Goal: Information Seeking & Learning: Learn about a topic

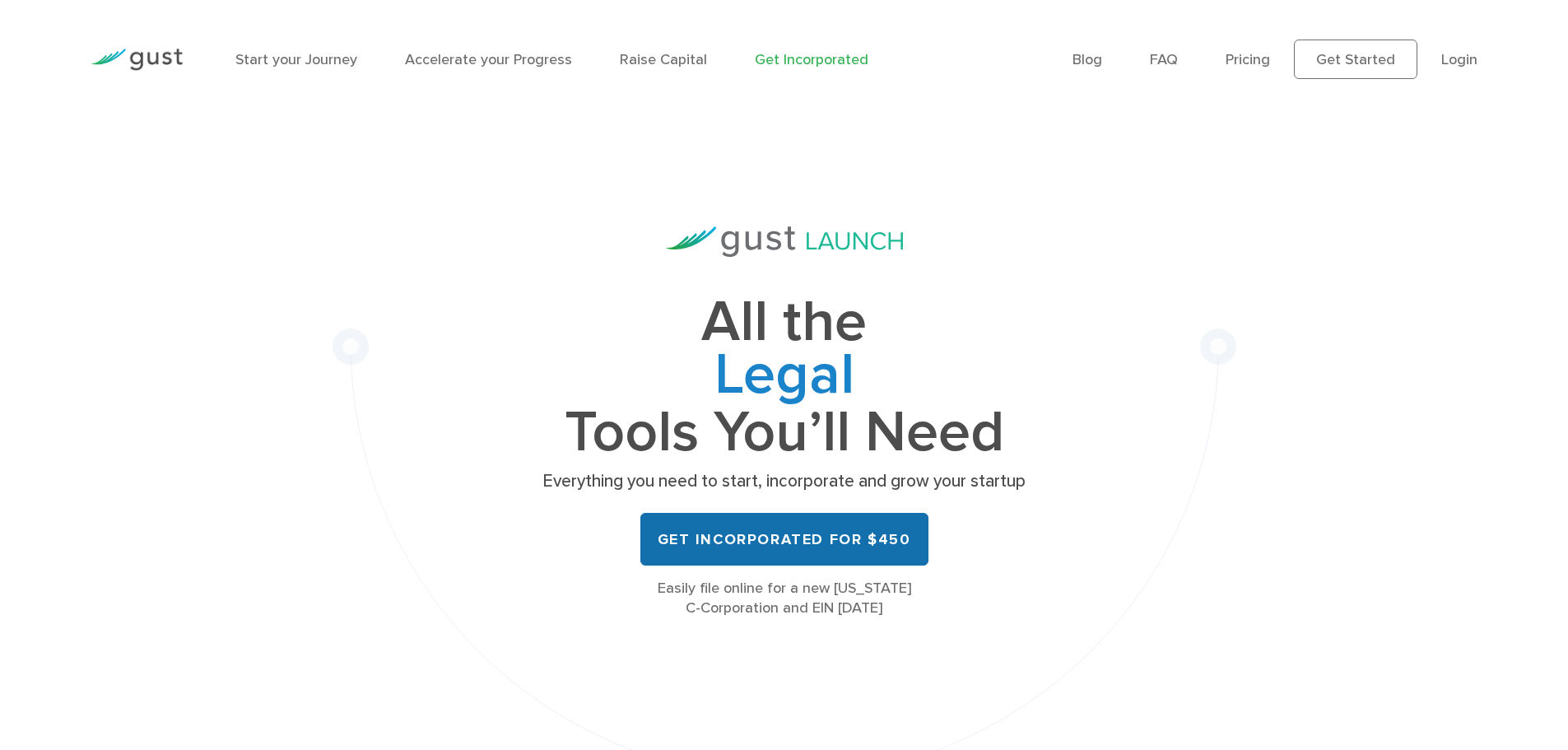
click at [807, 547] on link "Get Incorporated for $450" at bounding box center [784, 539] width 288 height 53
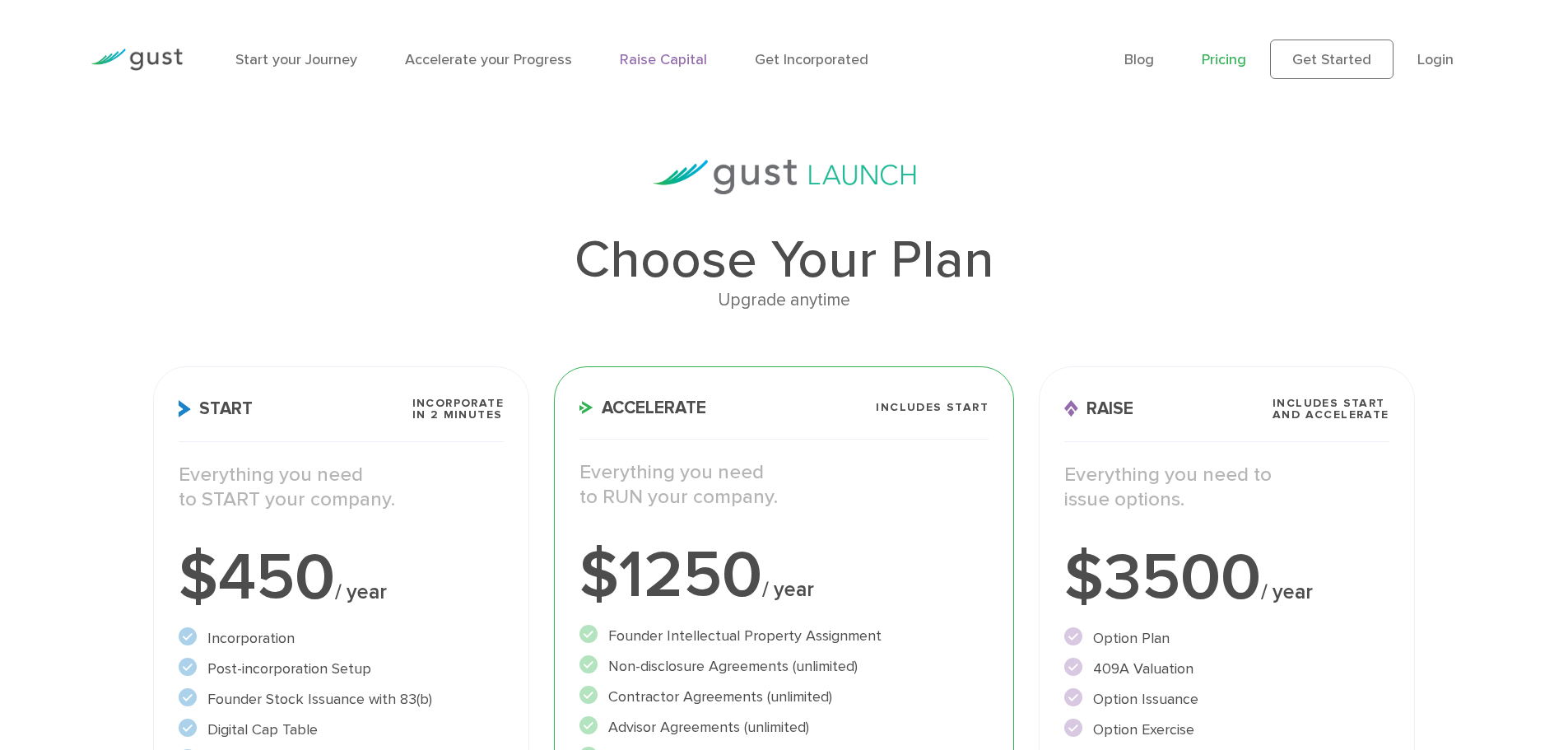
click at [671, 58] on link "Raise Capital" at bounding box center [663, 60] width 87 height 18
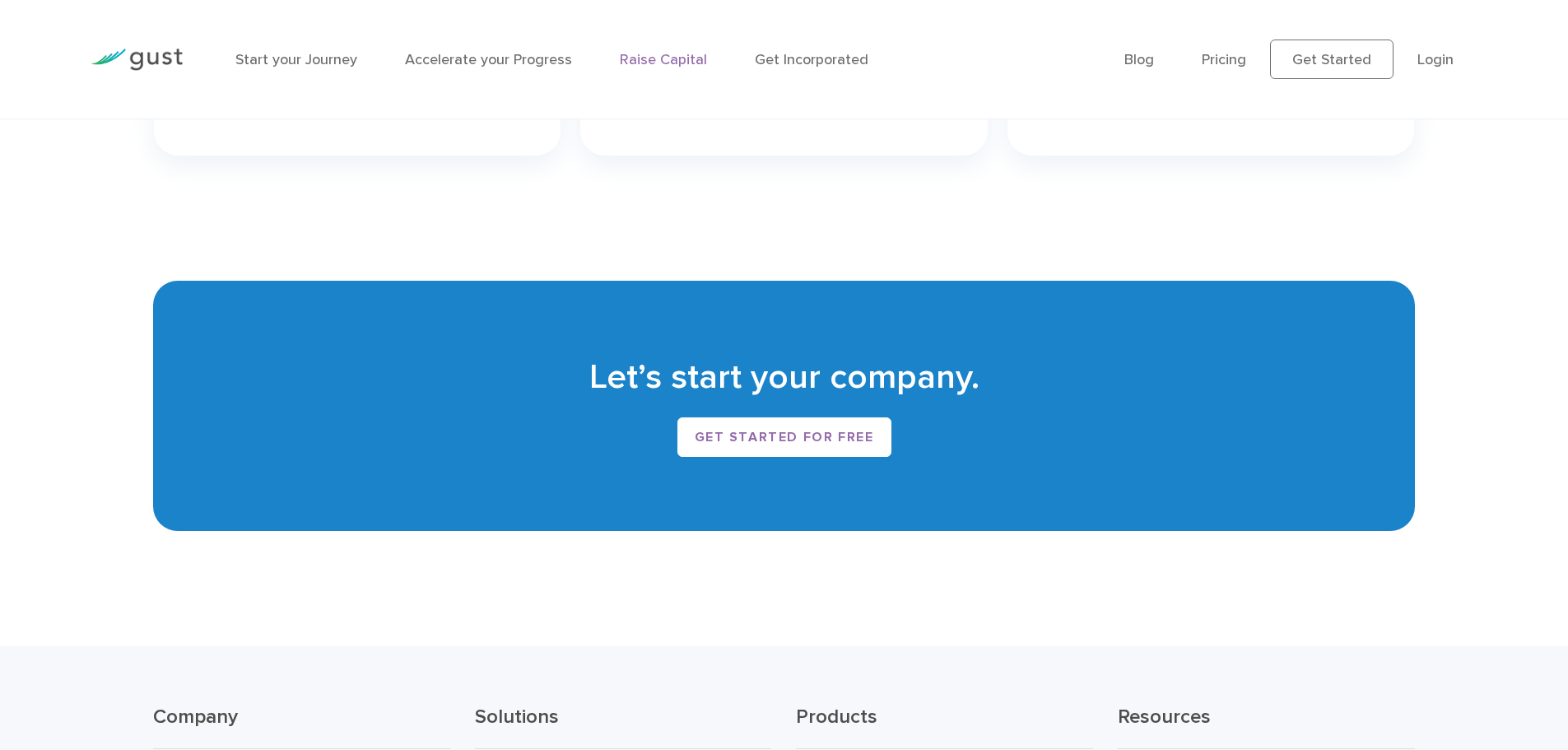
scroll to position [3509, 0]
